Goal: Unclear: Browse casually

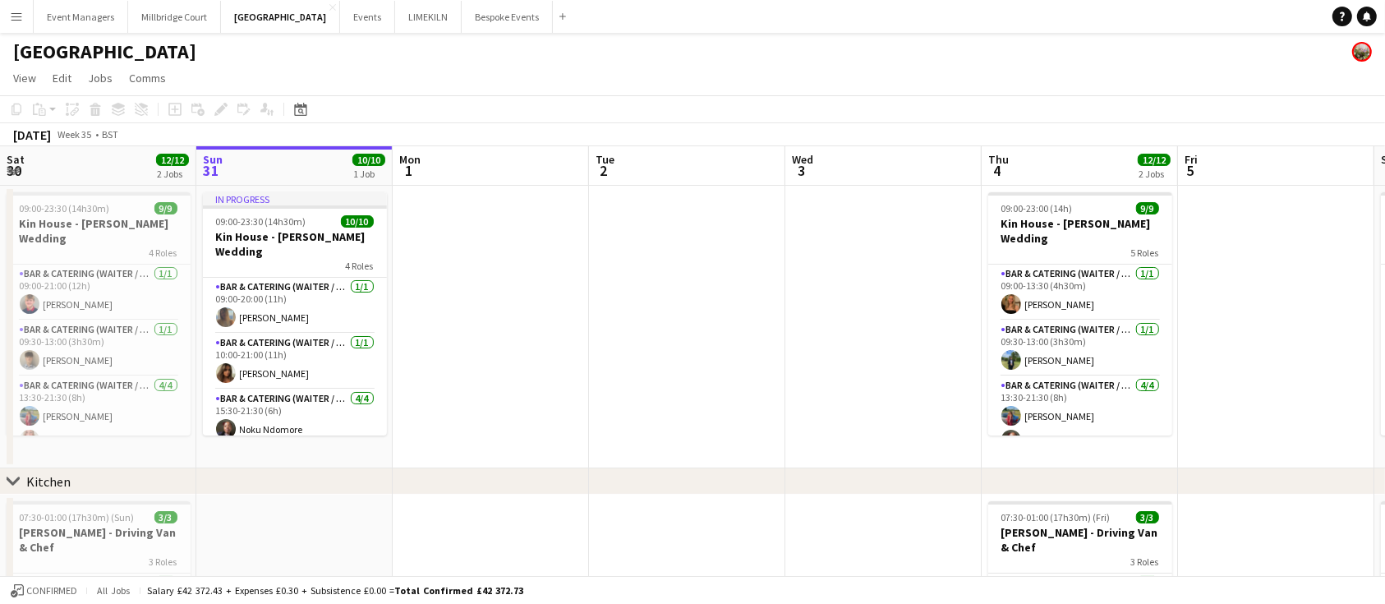
click at [608, 95] on app-toolbar "Copy Paste Paste Ctrl+V Paste with crew Ctrl+Shift+V Paste linked Job [GEOGRAPH…" at bounding box center [692, 109] width 1385 height 28
click at [242, 23] on button "[GEOGRAPHIC_DATA] Close" at bounding box center [280, 17] width 119 height 32
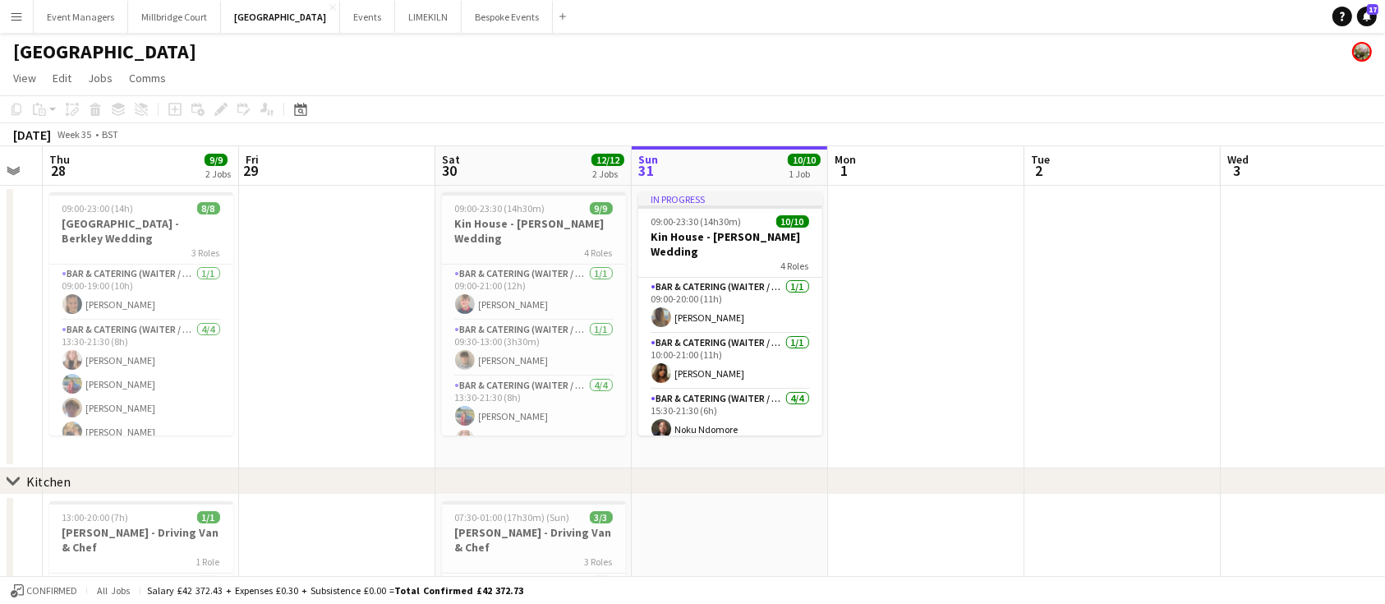
drag, startPoint x: 550, startPoint y: 253, endPoint x: 1401, endPoint y: 262, distance: 850.3
click at [1385, 262] on html "Menu Boards Boards Boards All jobs Status Workforce Workforce My Workforce Recr…" at bounding box center [692, 439] width 1385 height 879
drag, startPoint x: 253, startPoint y: 308, endPoint x: 422, endPoint y: 370, distance: 180.1
click at [422, 370] on app-calendar-viewport "Mon 25 9/9 2 Jobs Tue 26 Wed 27 Thu 28 9/9 2 Jobs Fri 29 Sat 30 12/12 2 Jobs Su…" at bounding box center [692, 498] width 1385 height 705
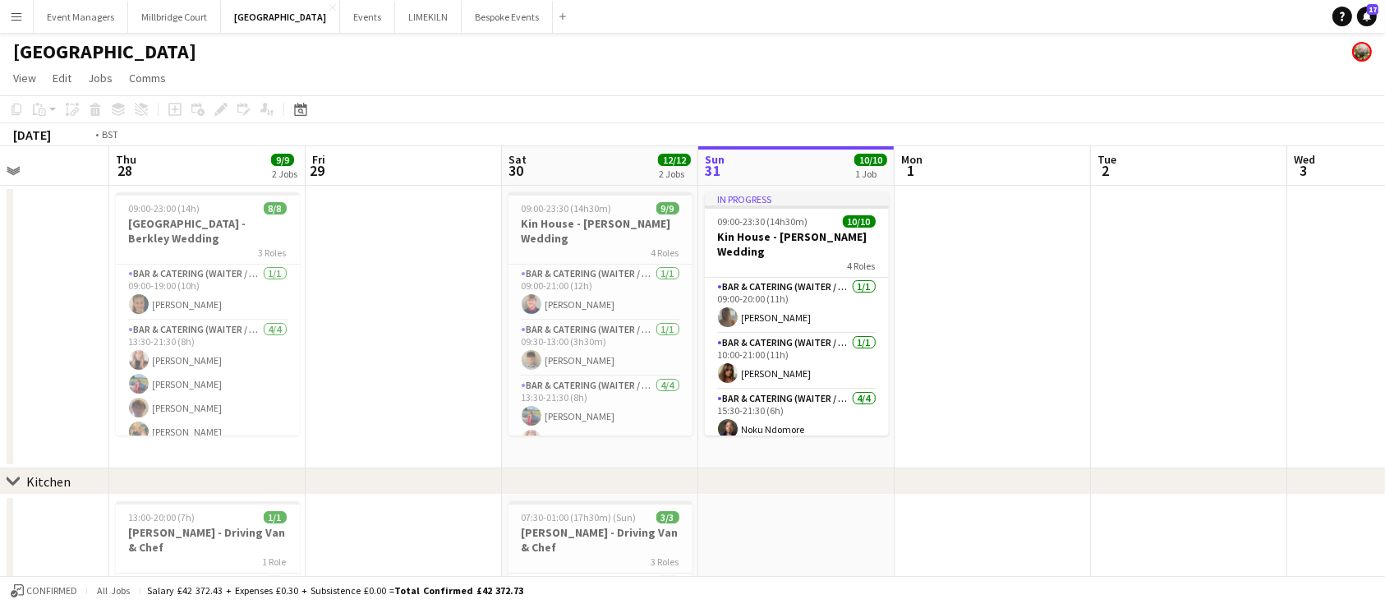
drag, startPoint x: 520, startPoint y: 350, endPoint x: 1217, endPoint y: 349, distance: 696.6
click at [1217, 349] on app-calendar-viewport "Mon 25 9/9 2 Jobs Tue 26 Wed 27 Thu 28 9/9 2 Jobs Fri 29 Sat 30 12/12 2 Jobs Su…" at bounding box center [692, 498] width 1385 height 705
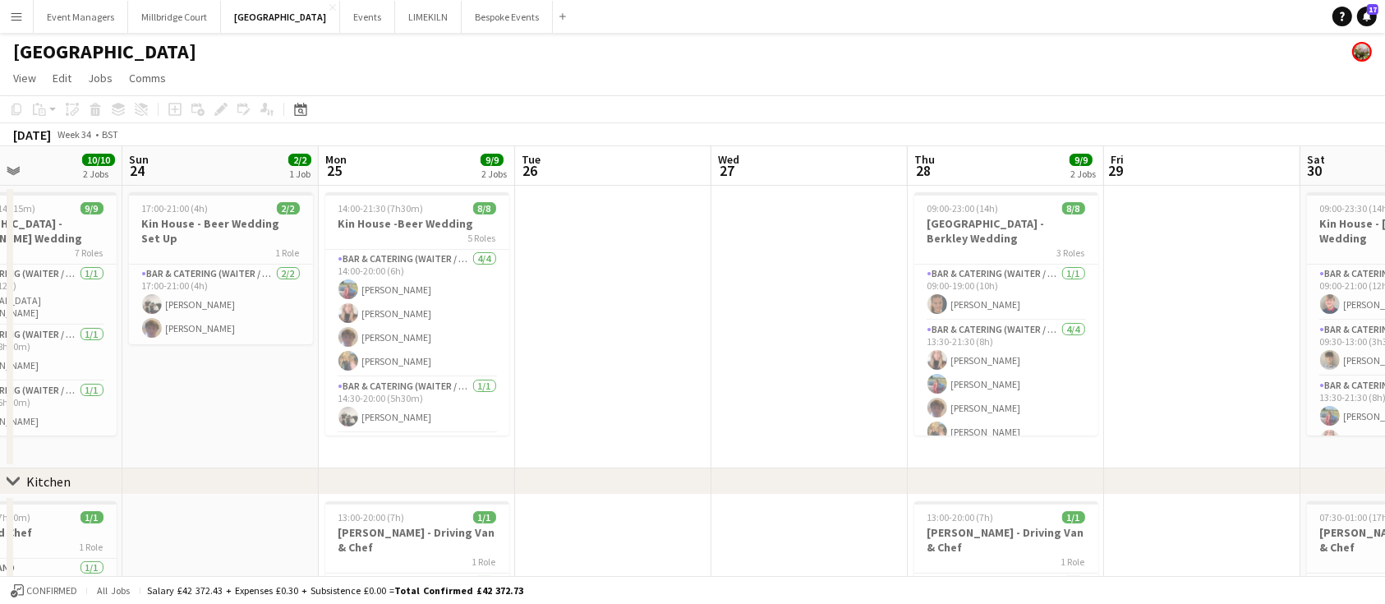
scroll to position [0, 512]
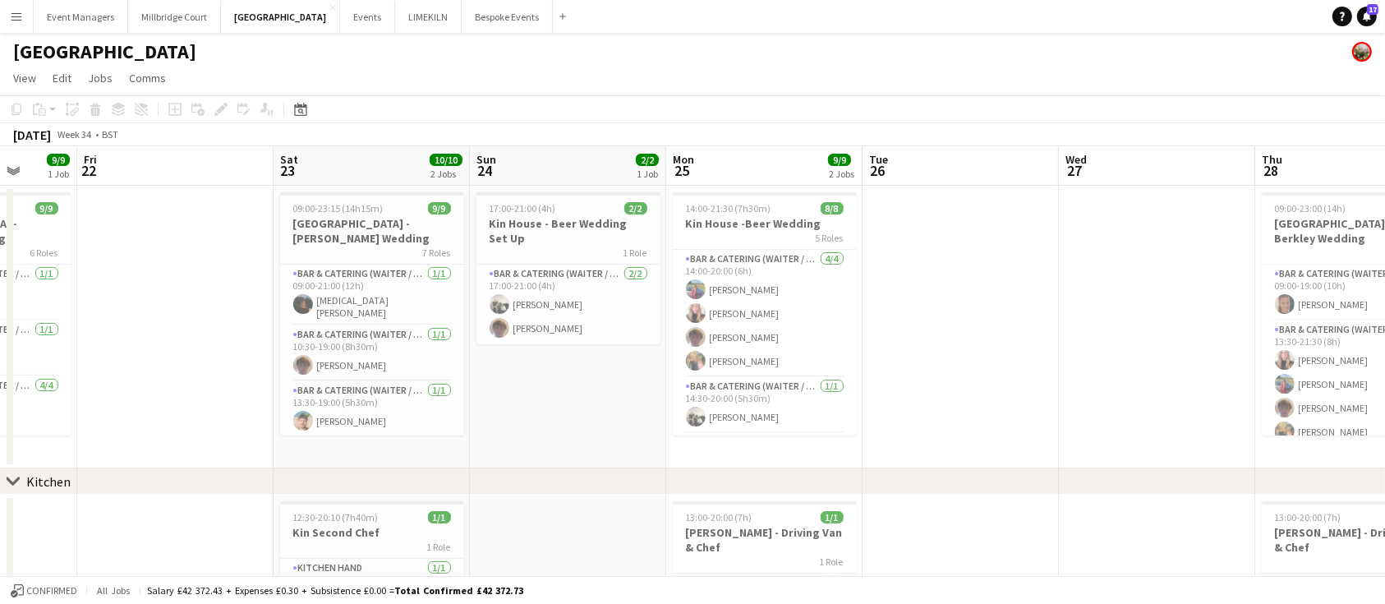
drag, startPoint x: 691, startPoint y: 262, endPoint x: 1401, endPoint y: 249, distance: 709.9
click at [1385, 249] on html "Menu Boards Boards Boards All jobs Status Workforce Workforce My Workforce Recr…" at bounding box center [692, 439] width 1385 height 879
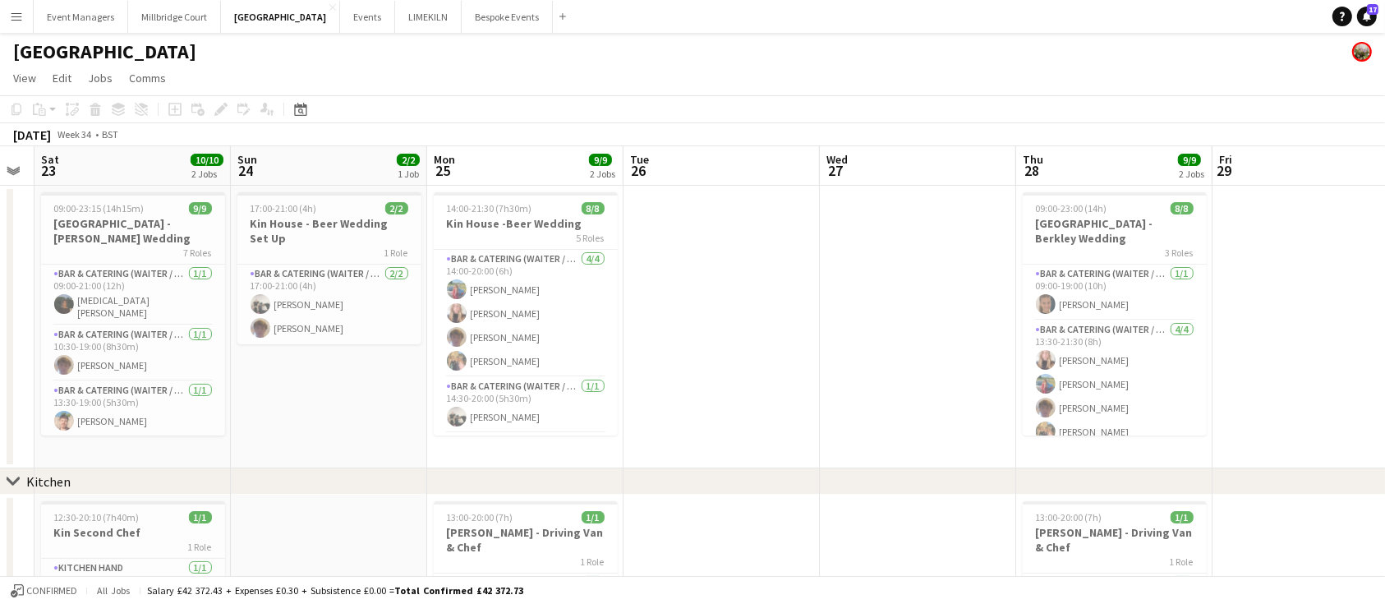
scroll to position [0, 499]
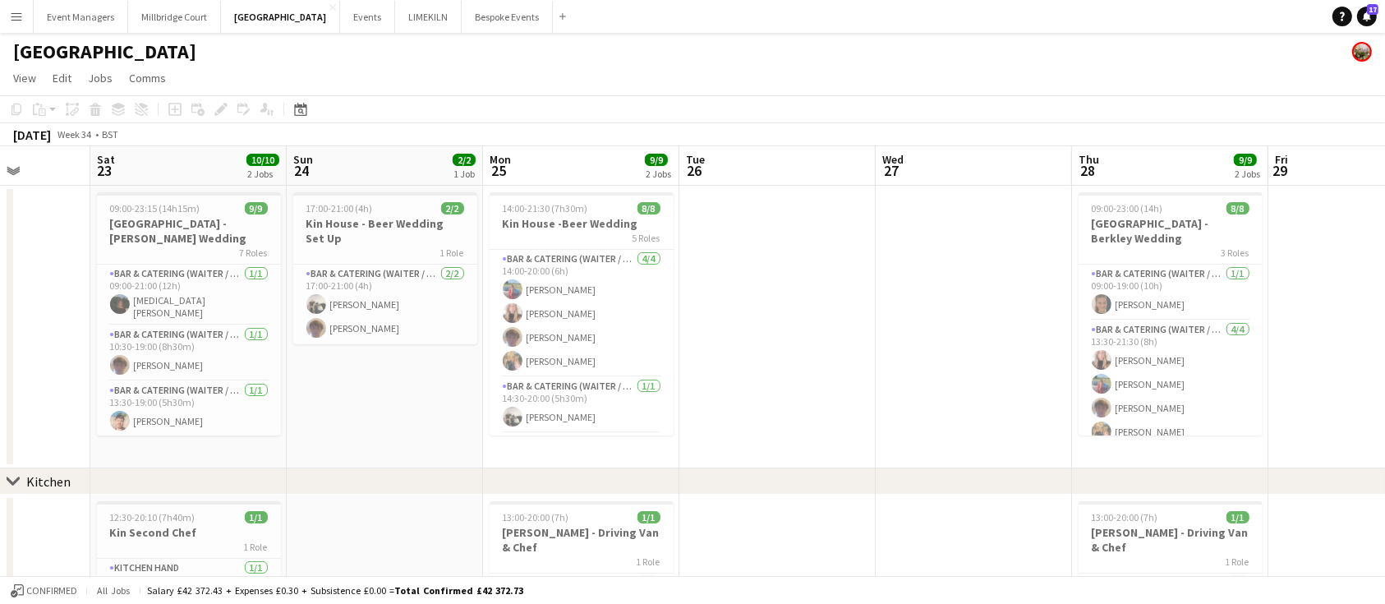
drag, startPoint x: 183, startPoint y: 219, endPoint x: 0, endPoint y: 241, distance: 184.4
click at [0, 241] on app-calendar-viewport "Wed 20 Thu 21 9/9 1 Job Fri 22 Sat 23 10/10 2 Jobs Sun 24 2/2 1 Job Mon 25 9/9 …" at bounding box center [692, 498] width 1385 height 705
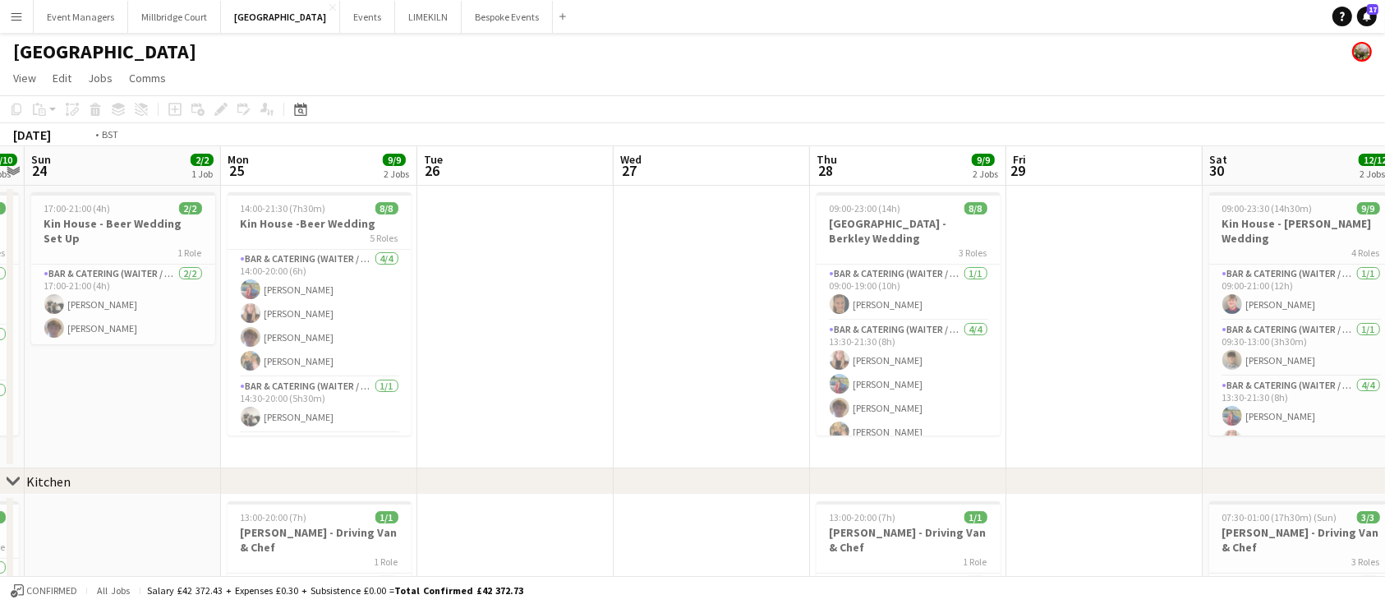
drag, startPoint x: 1015, startPoint y: 278, endPoint x: 119, endPoint y: 339, distance: 898.4
click at [119, 339] on app-calendar-viewport "Wed 20 Thu 21 9/9 1 Job Fri 22 Sat 23 10/10 2 Jobs Sun 24 2/2 1 Job Mon 25 9/9 …" at bounding box center [692, 498] width 1385 height 705
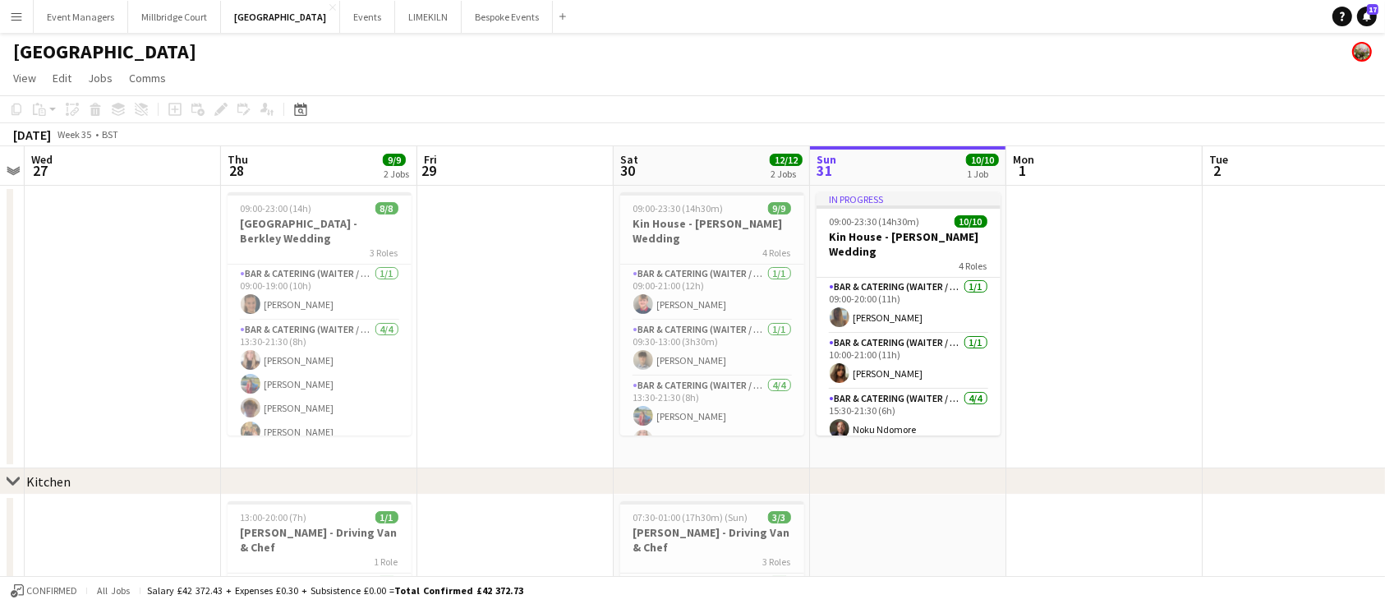
scroll to position [0, 806]
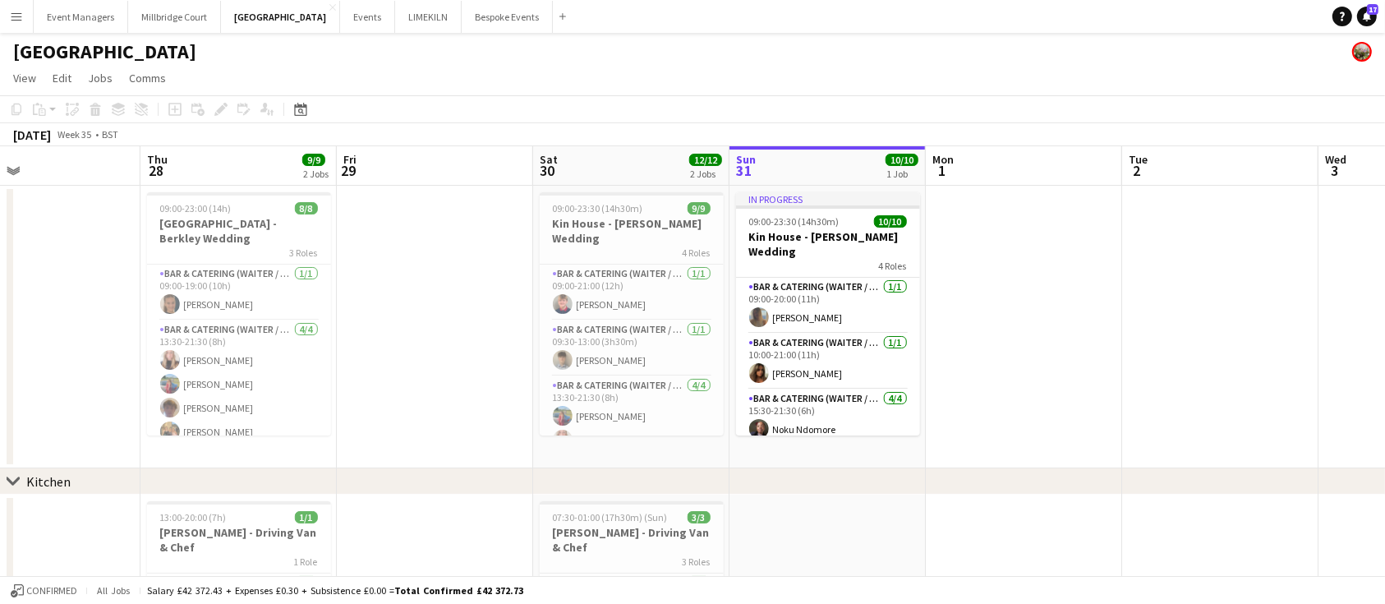
drag, startPoint x: 895, startPoint y: 321, endPoint x: 519, endPoint y: 353, distance: 377.6
click at [519, 353] on app-calendar-viewport "Sat 23 10/10 2 Jobs Sun 24 2/2 1 Job Mon 25 9/9 2 Jobs Tue 26 Wed 27 Thu 28 9/9…" at bounding box center [692, 498] width 1385 height 705
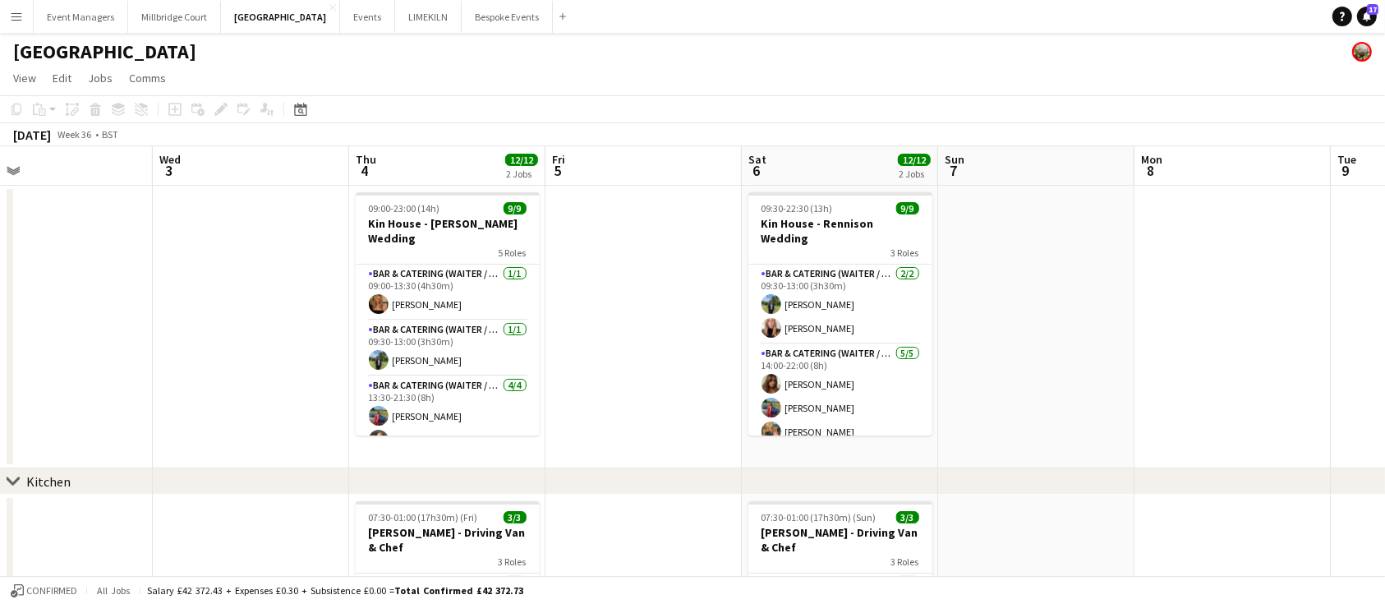
scroll to position [0, 831]
